Goal: Find specific page/section: Find specific page/section

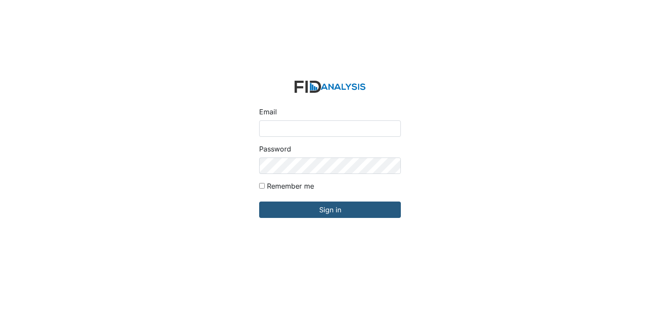
click at [296, 130] on input "Email" at bounding box center [330, 128] width 142 height 16
type input "[EMAIL_ADDRESS][DOMAIN_NAME]"
click at [264, 183] on div "Remember me" at bounding box center [330, 188] width 142 height 14
click at [261, 187] on input "Remember me" at bounding box center [262, 186] width 6 height 6
checkbox input "true"
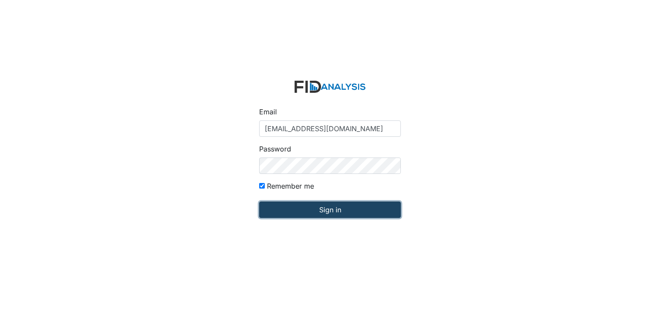
click at [289, 212] on input "Sign in" at bounding box center [330, 210] width 142 height 16
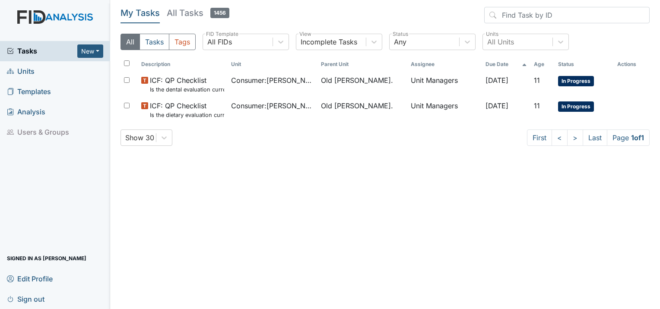
click at [15, 76] on span "Units" at bounding box center [21, 71] width 28 height 13
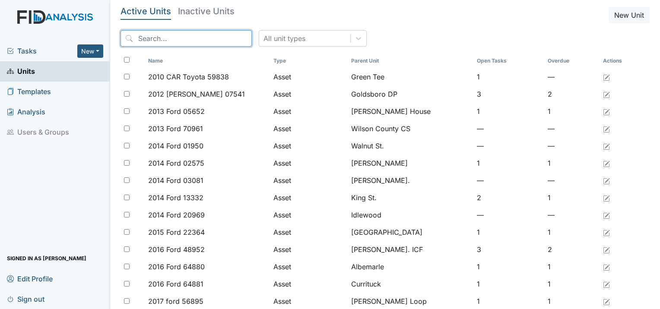
click at [159, 41] on input "search" at bounding box center [185, 38] width 131 height 16
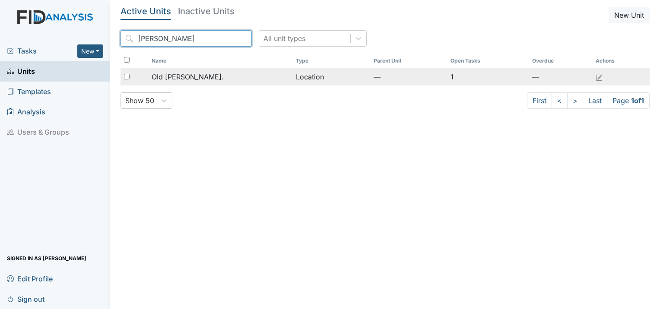
type input "roper"
click at [180, 76] on span "Old [PERSON_NAME]." at bounding box center [188, 77] width 72 height 10
